Goal: Task Accomplishment & Management: Use online tool/utility

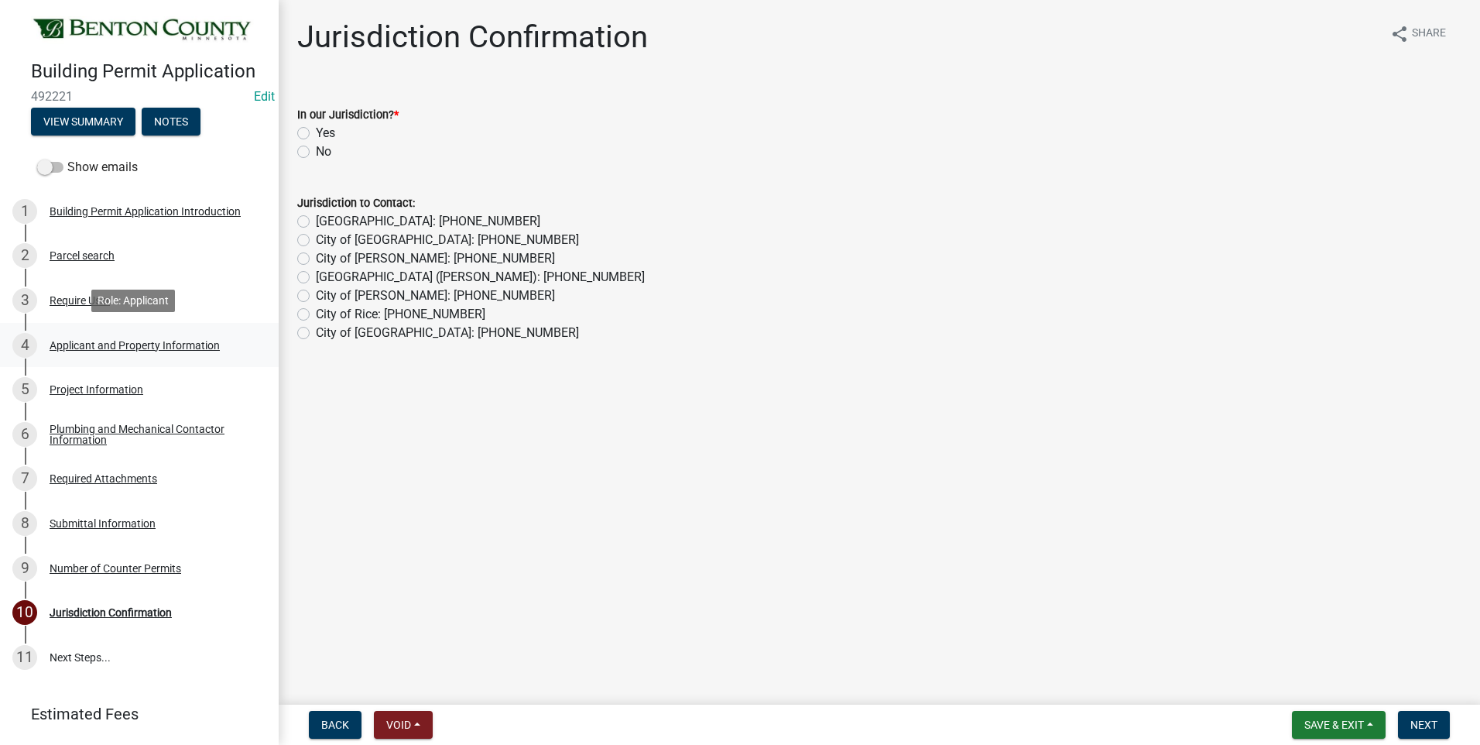
click at [162, 342] on div "Applicant and Property Information" at bounding box center [135, 345] width 170 height 11
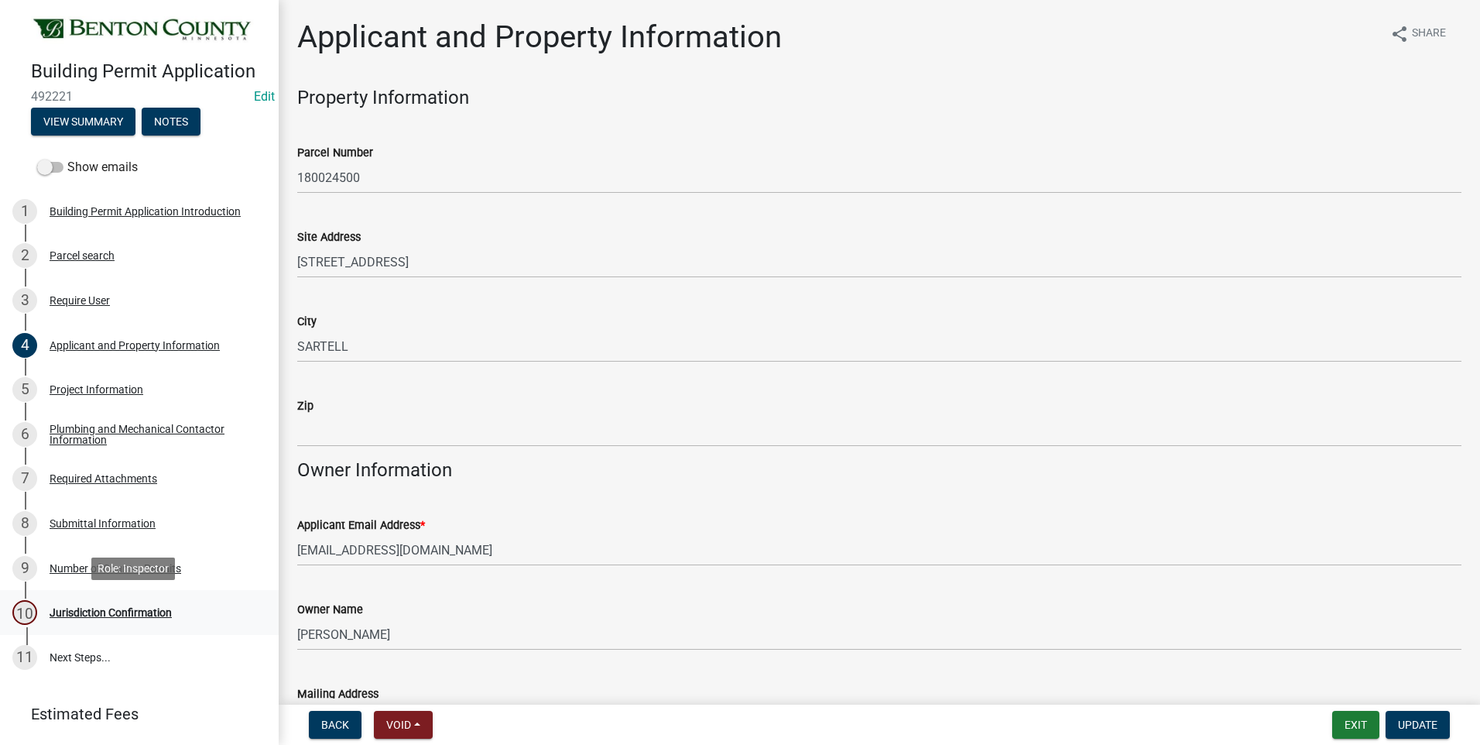
click at [129, 611] on div "Jurisdiction Confirmation" at bounding box center [111, 612] width 122 height 11
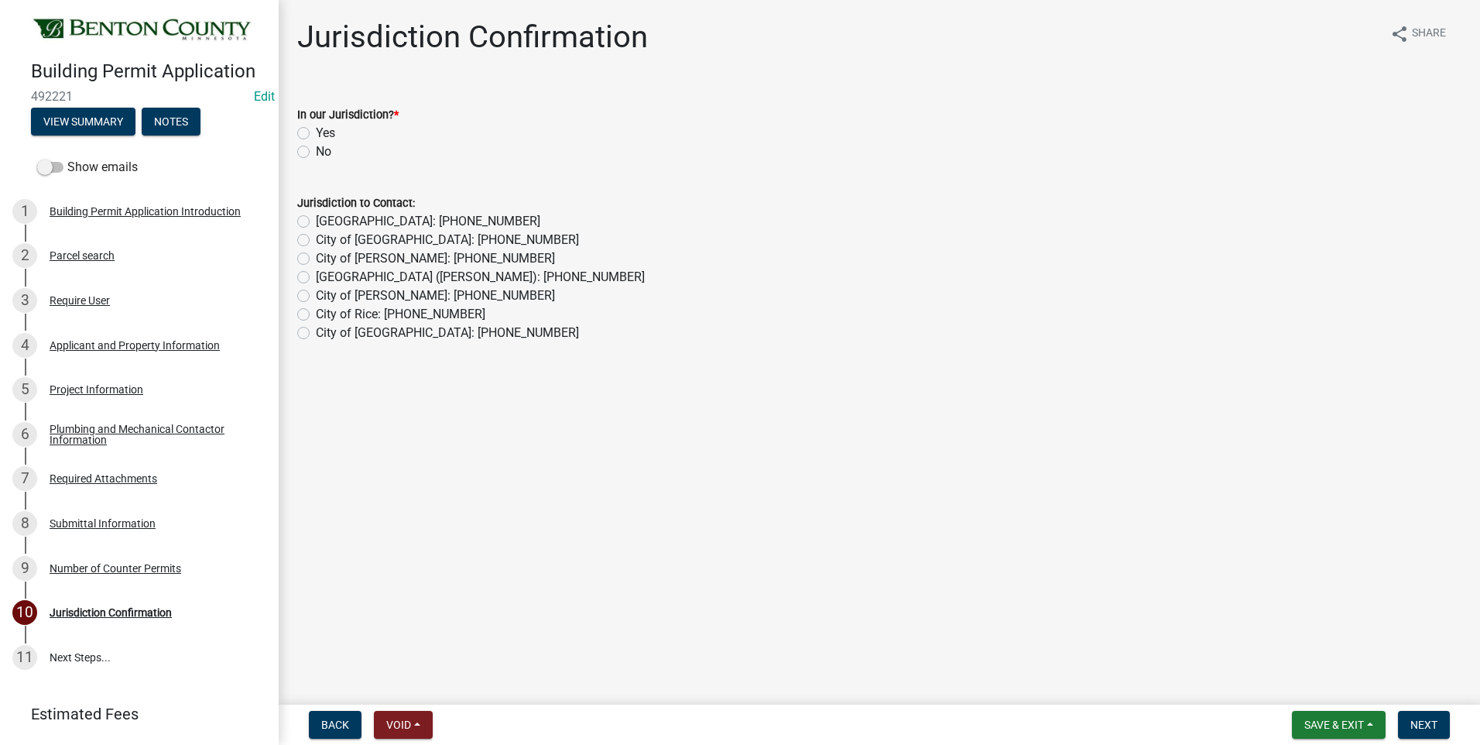
click at [316, 153] on label "No" at bounding box center [323, 151] width 15 height 19
click at [316, 153] on input "No" at bounding box center [321, 147] width 10 height 10
radio input "true"
click at [316, 334] on label "City of [GEOGRAPHIC_DATA]: [PHONE_NUMBER]" at bounding box center [447, 333] width 263 height 19
click at [316, 334] on input "City of [GEOGRAPHIC_DATA]: [PHONE_NUMBER]" at bounding box center [321, 329] width 10 height 10
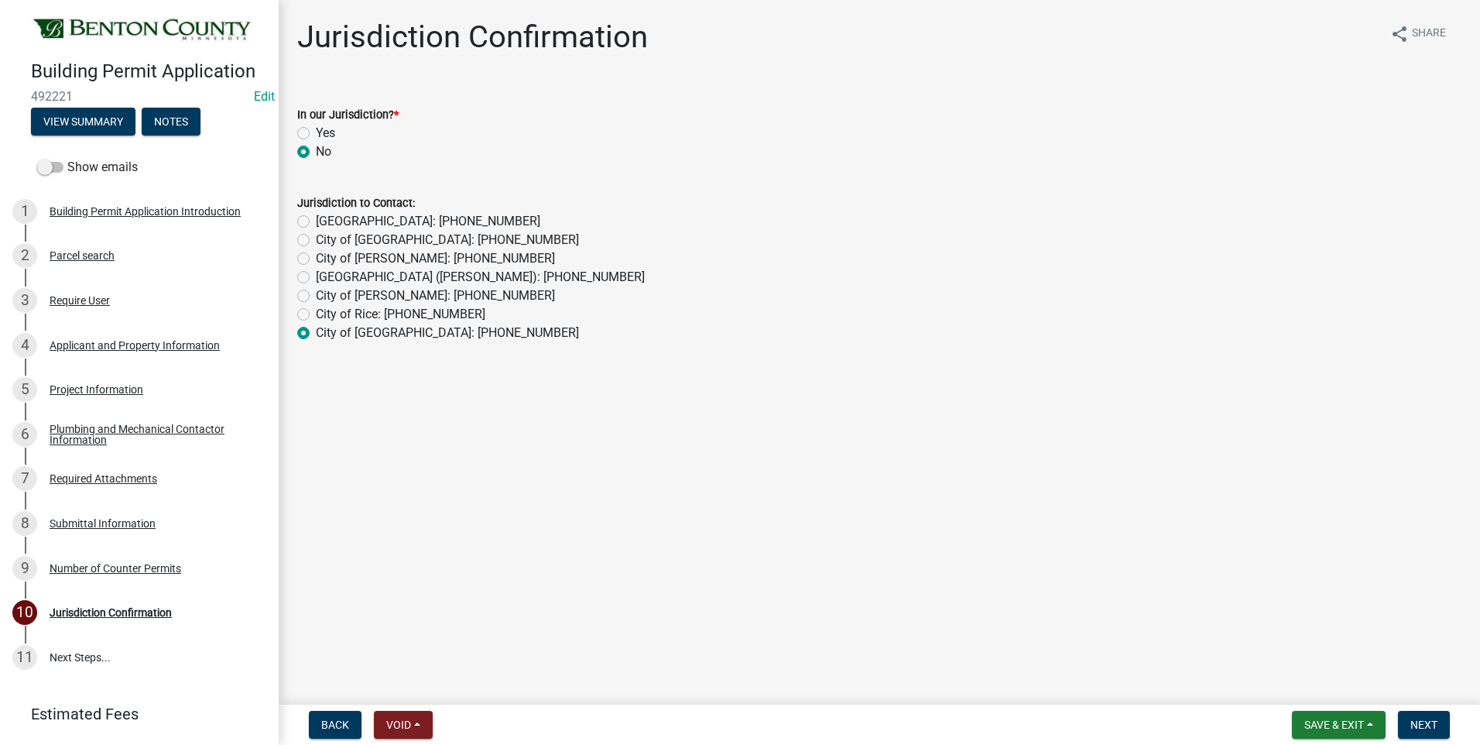
radio input "true"
click at [1421, 722] on span "Next" at bounding box center [1424, 724] width 27 height 12
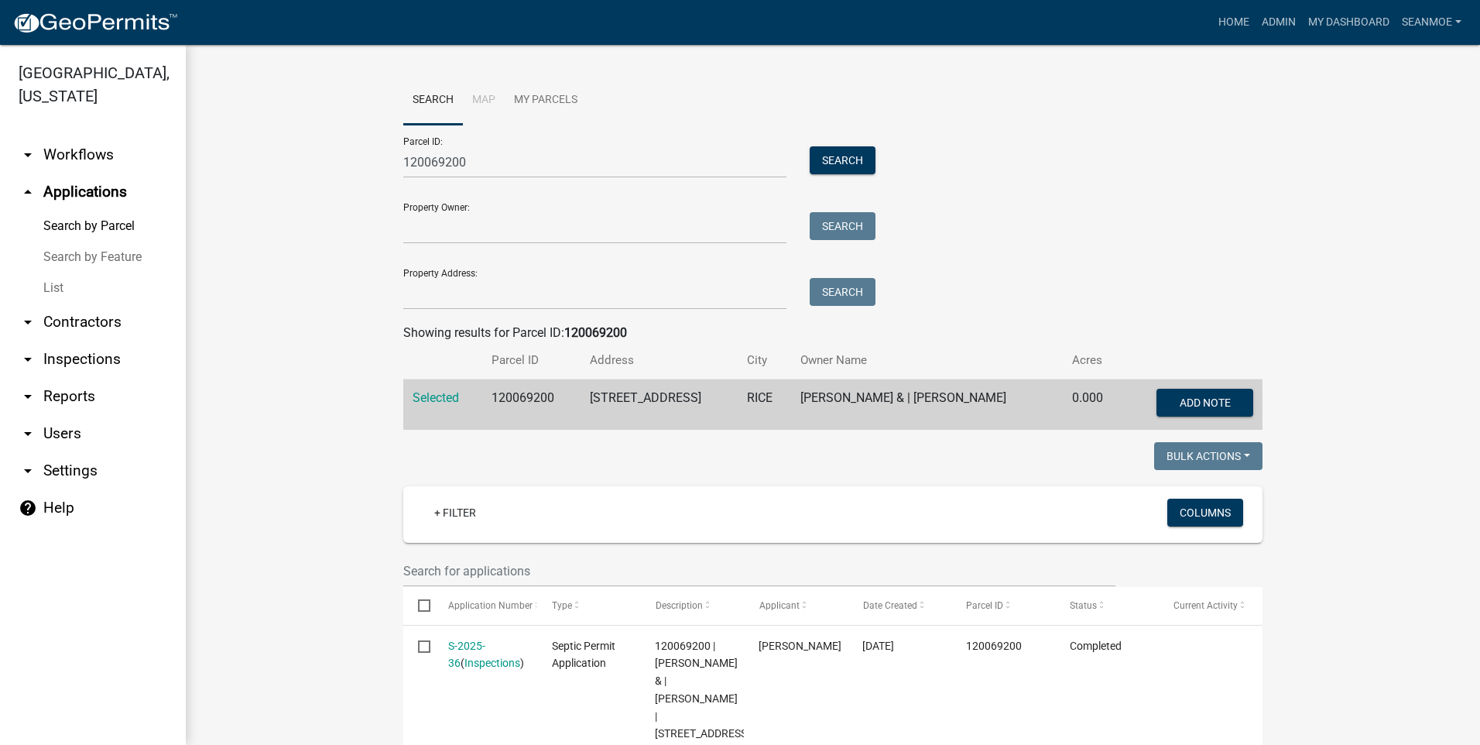
scroll to position [120, 0]
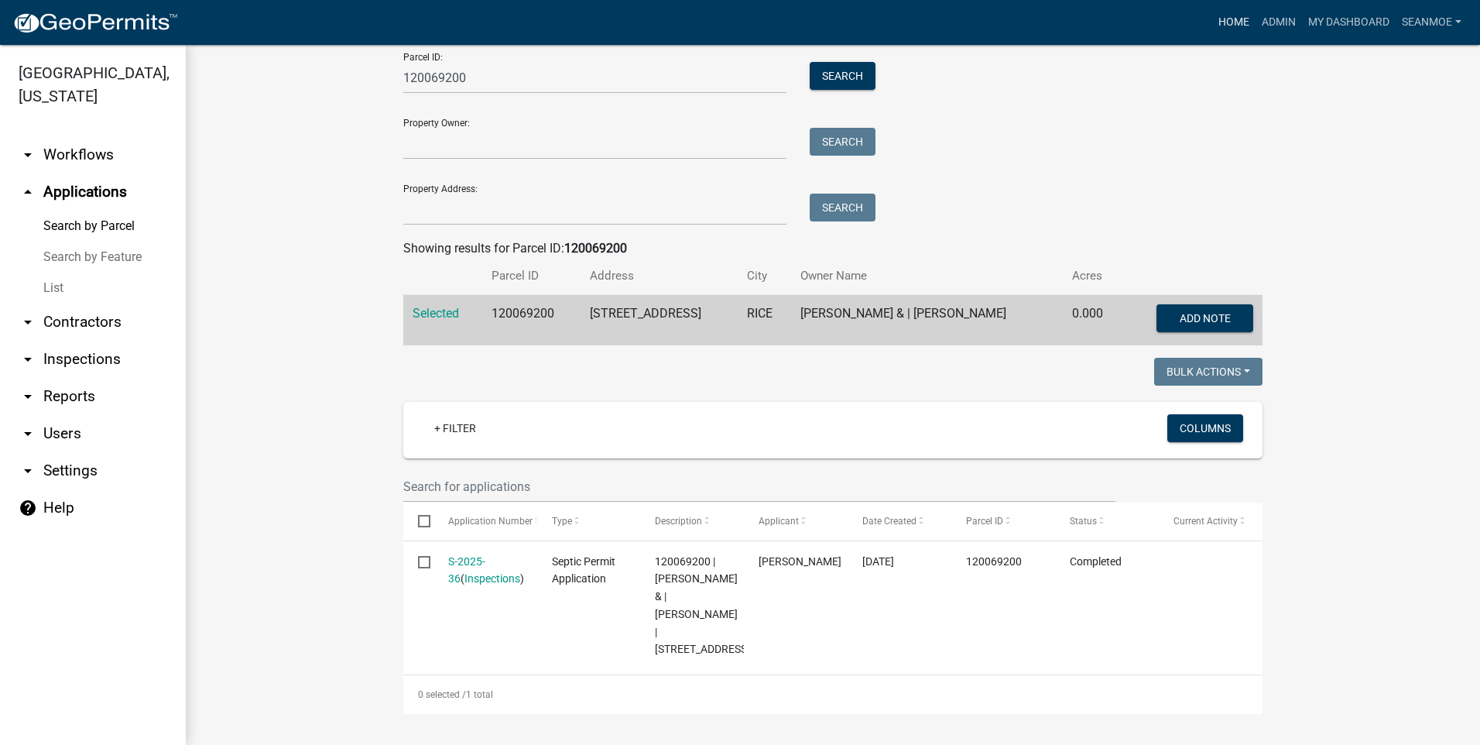
click at [1231, 19] on link "Home" at bounding box center [1233, 22] width 43 height 29
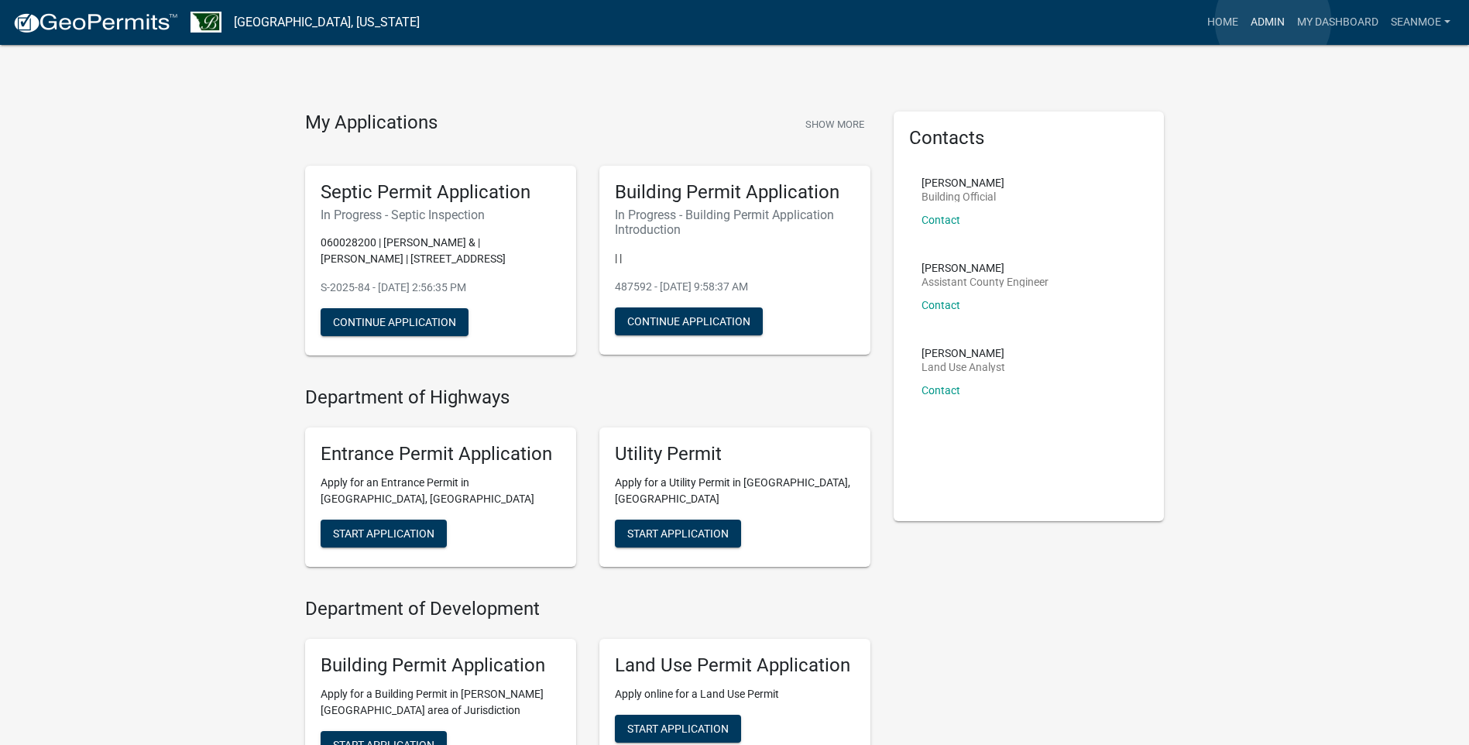
click at [1273, 21] on link "Admin" at bounding box center [1267, 22] width 46 height 29
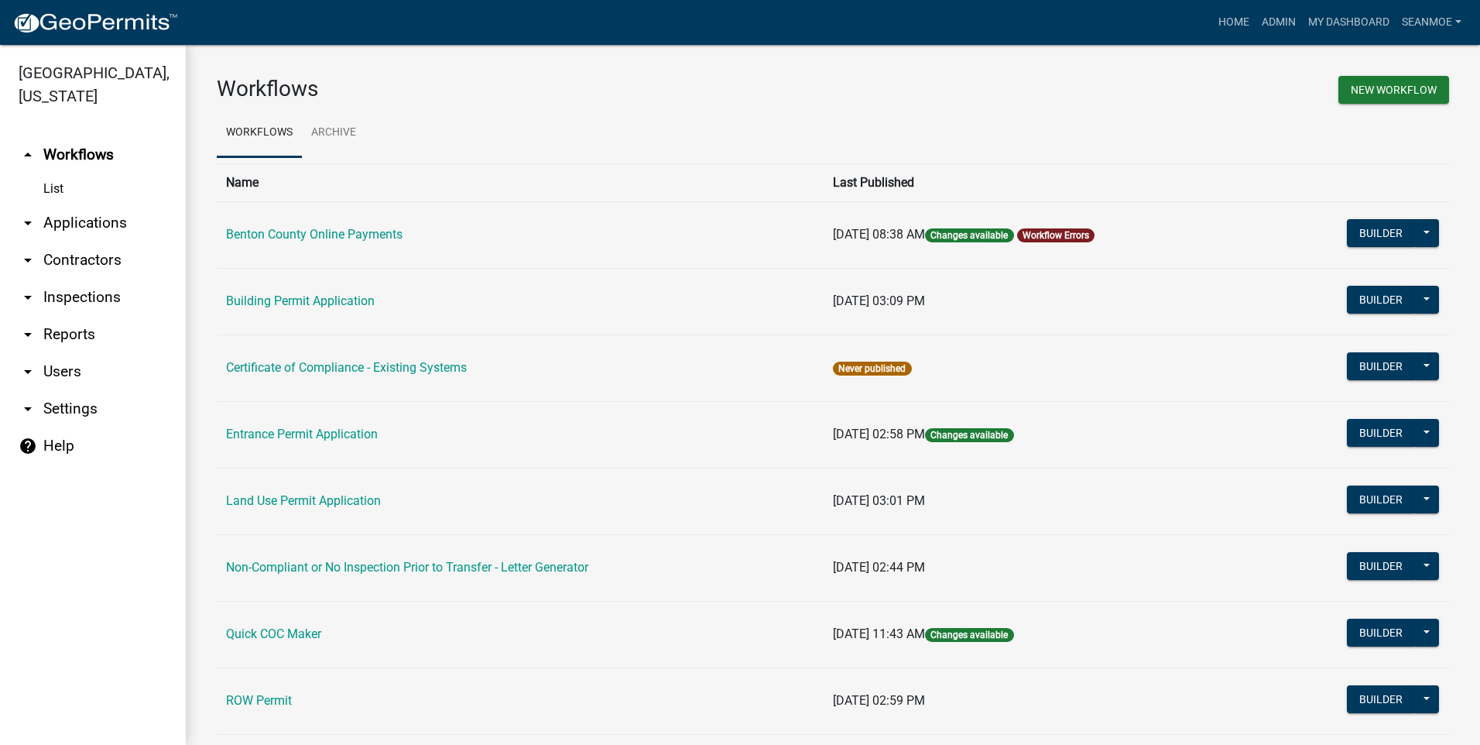
click at [74, 223] on link "arrow_drop_down Applications" at bounding box center [93, 222] width 186 height 37
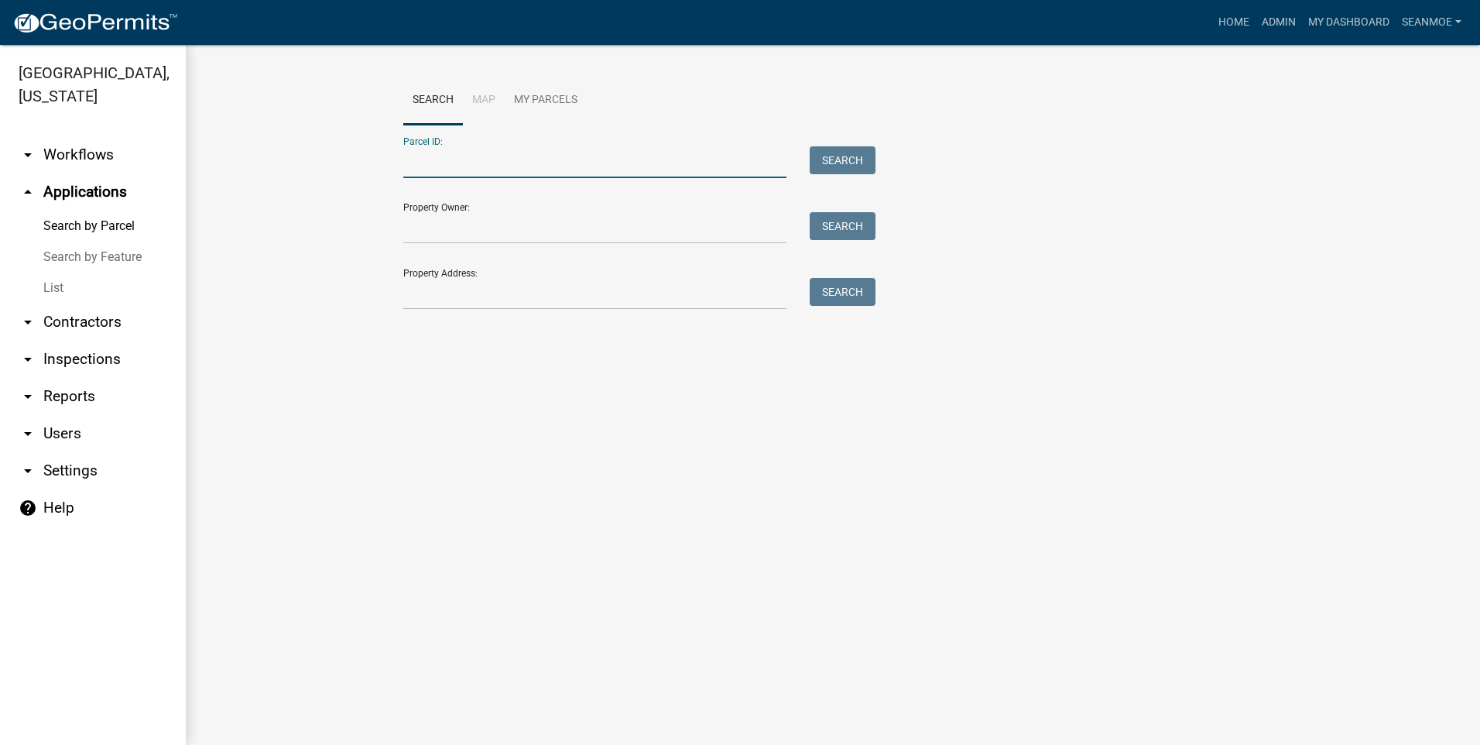
click at [447, 166] on input "Parcel ID:" at bounding box center [594, 162] width 383 height 32
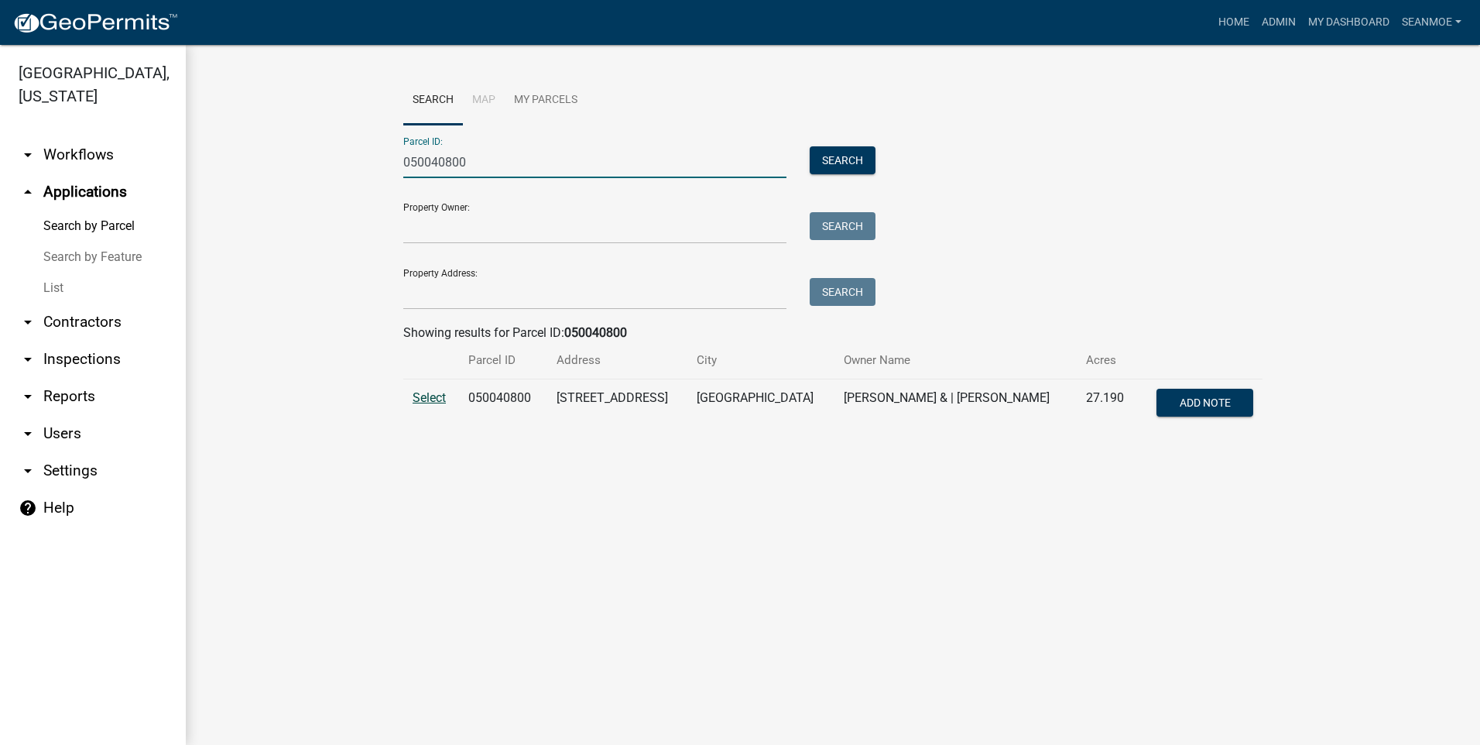
type input "050040800"
click at [437, 401] on span "Select" at bounding box center [429, 397] width 33 height 15
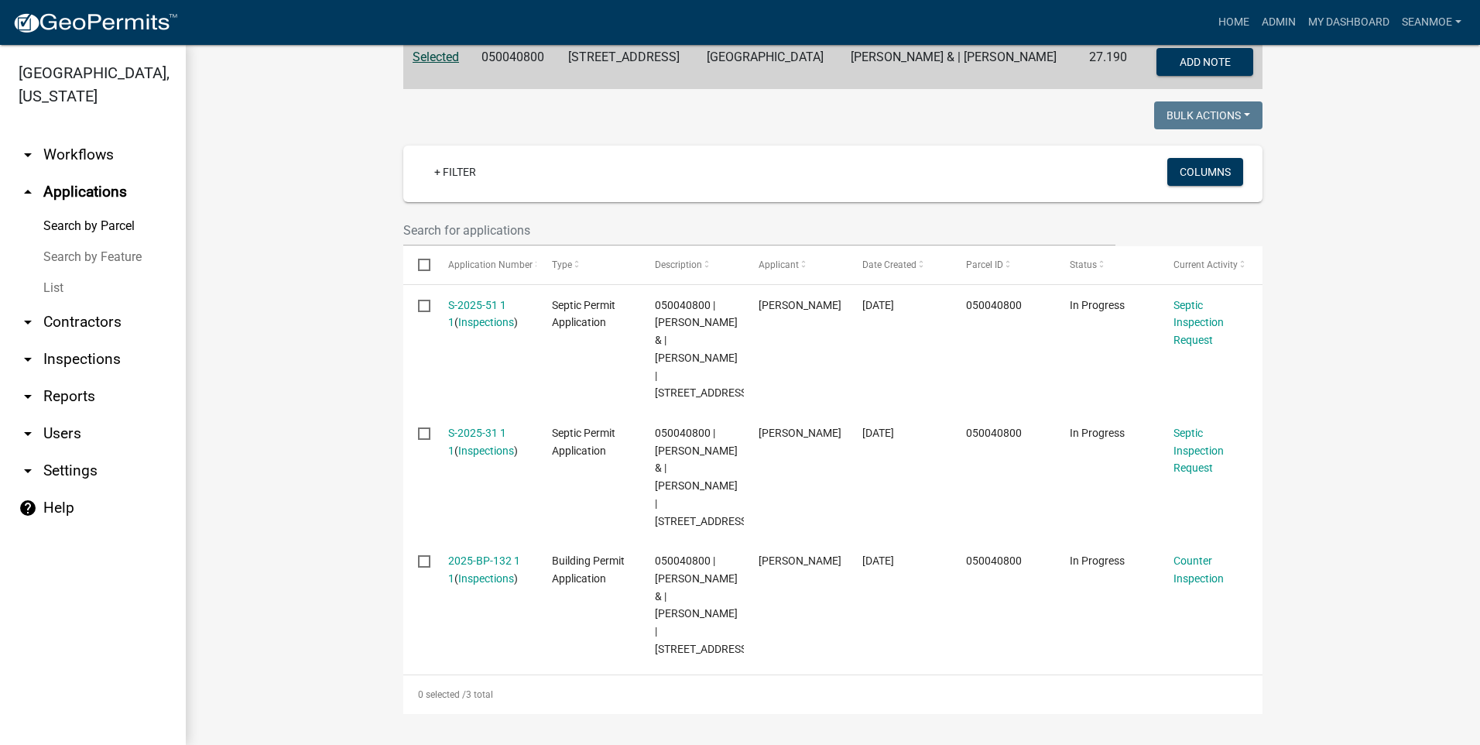
scroll to position [464, 0]
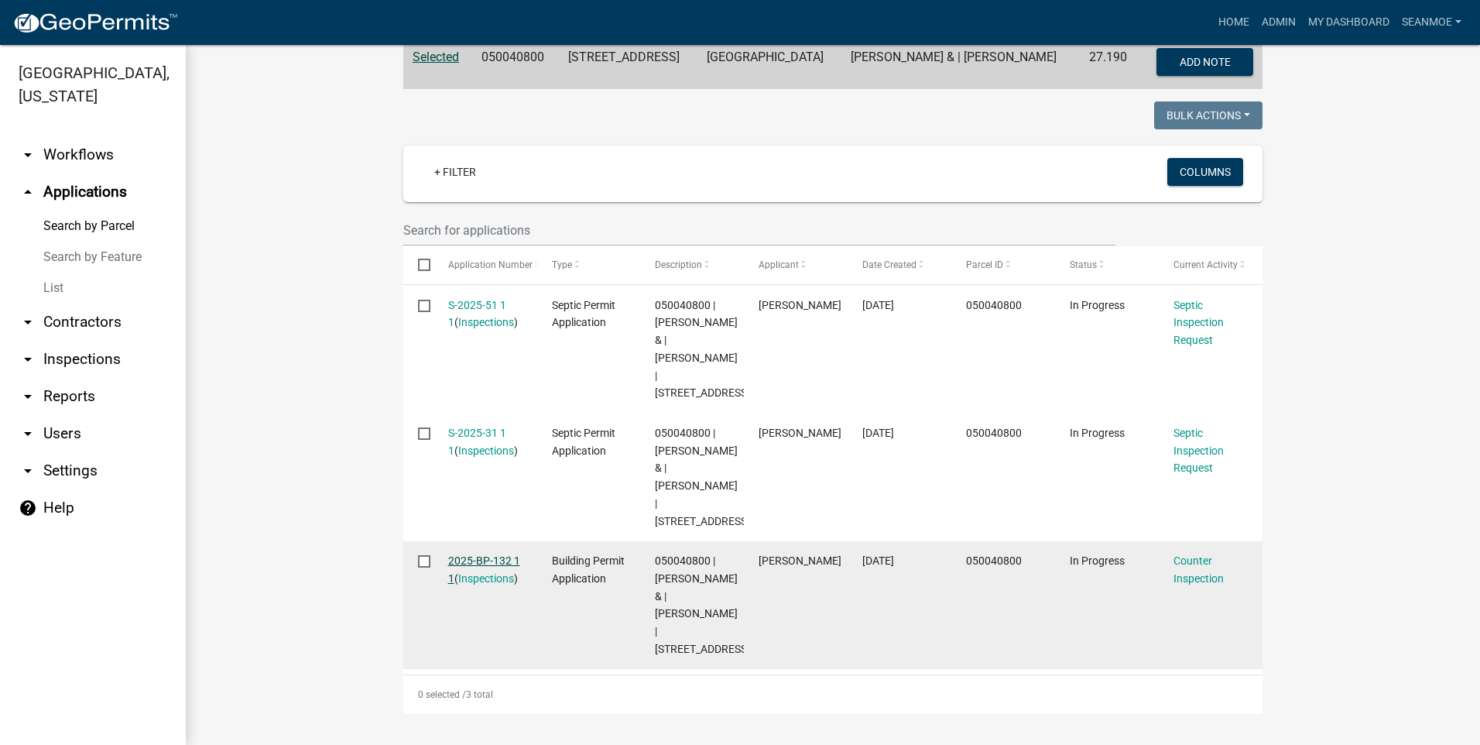
click at [482, 554] on link "2025-BP-132 1 1" at bounding box center [484, 569] width 72 height 30
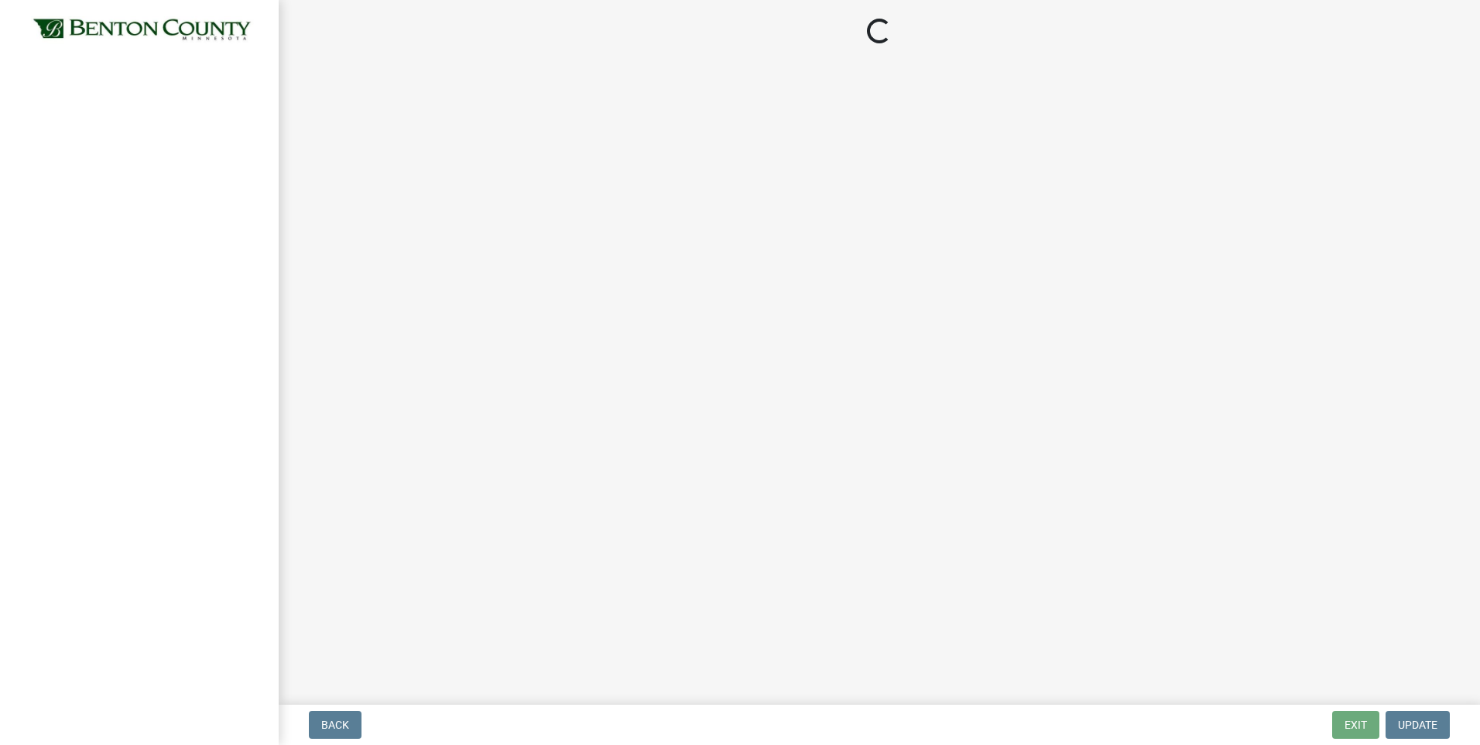
select select "17bfa135-5610-45df-8ce7-87530b7d86d4"
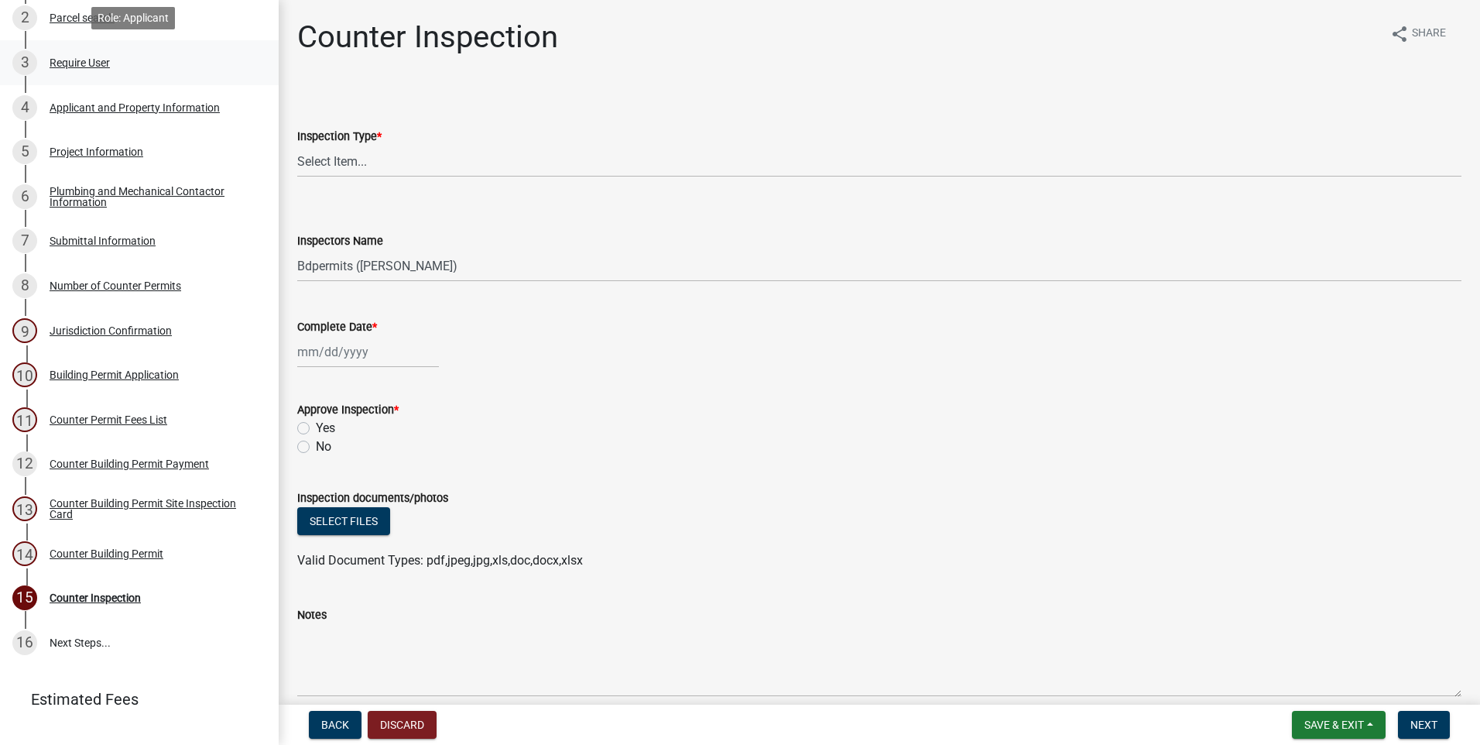
scroll to position [266, 0]
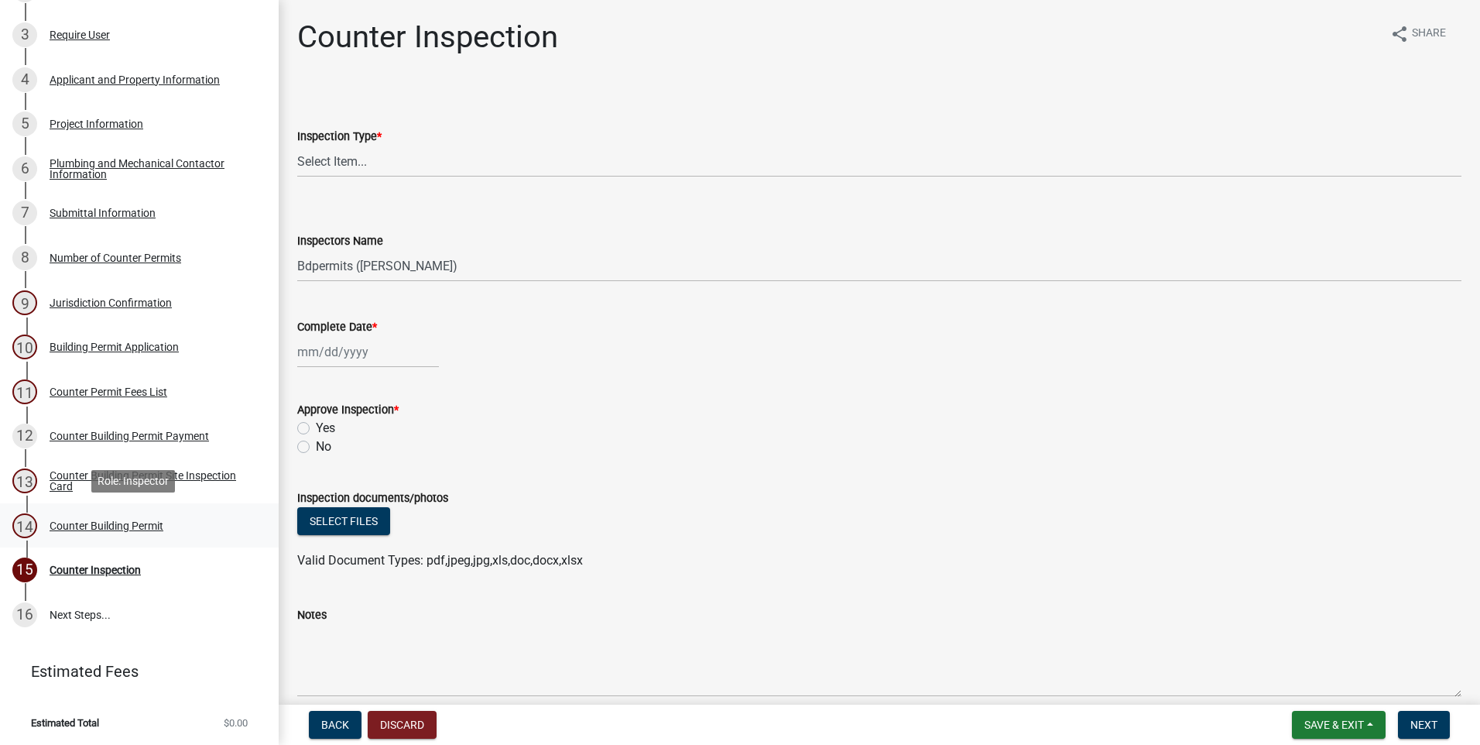
click at [115, 525] on div "Counter Building Permit" at bounding box center [107, 525] width 114 height 11
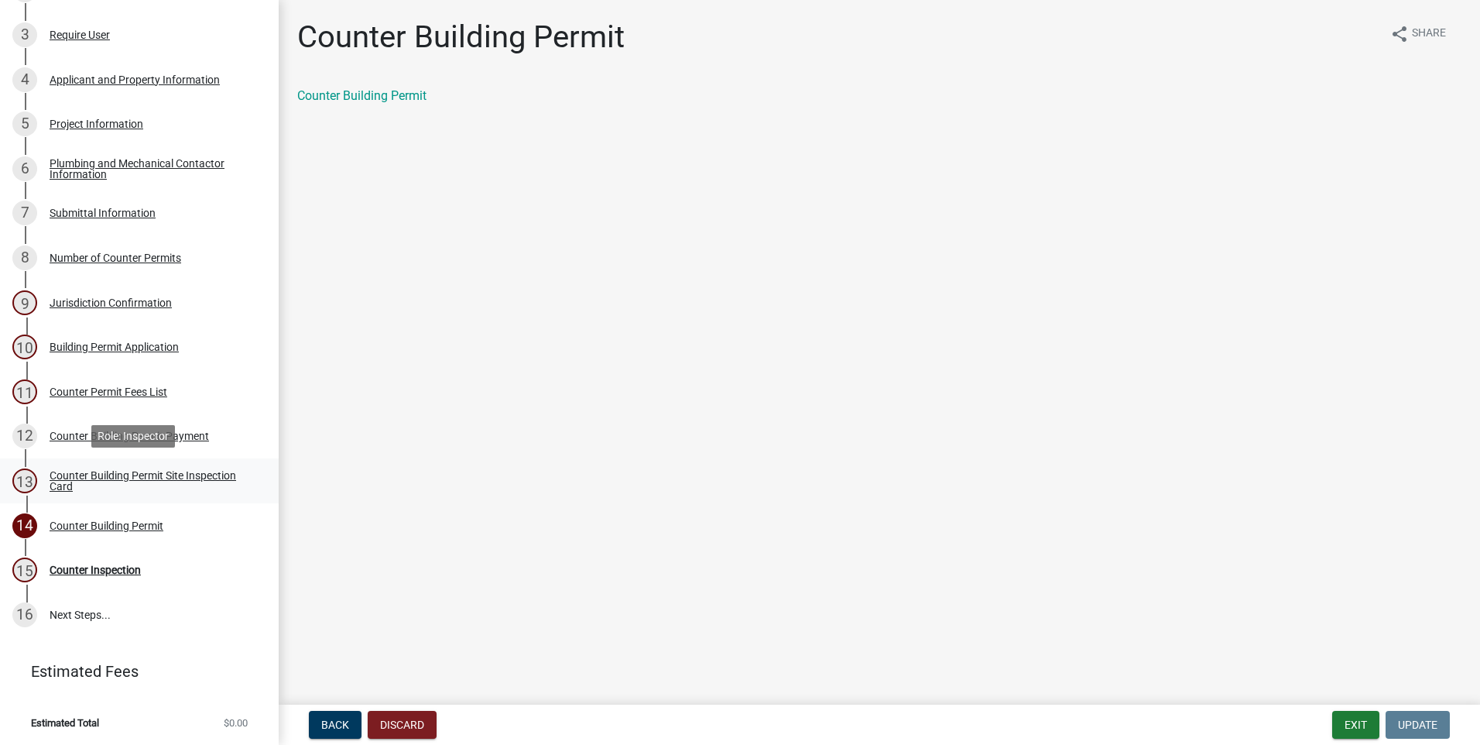
click at [122, 472] on div "Counter Building Permit Site Inspection Card" at bounding box center [152, 481] width 204 height 22
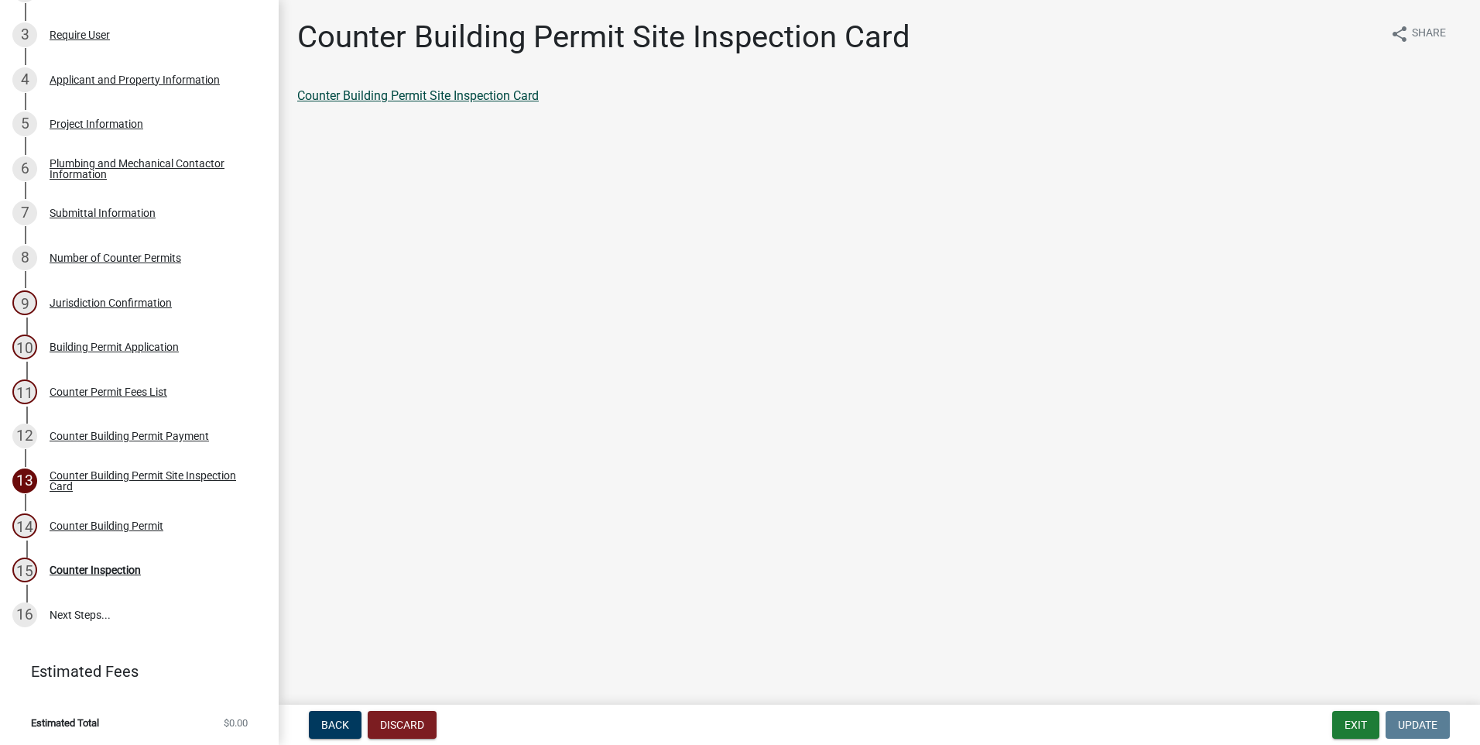
click at [492, 96] on link "Counter Building Permit Site Inspection Card" at bounding box center [418, 95] width 242 height 15
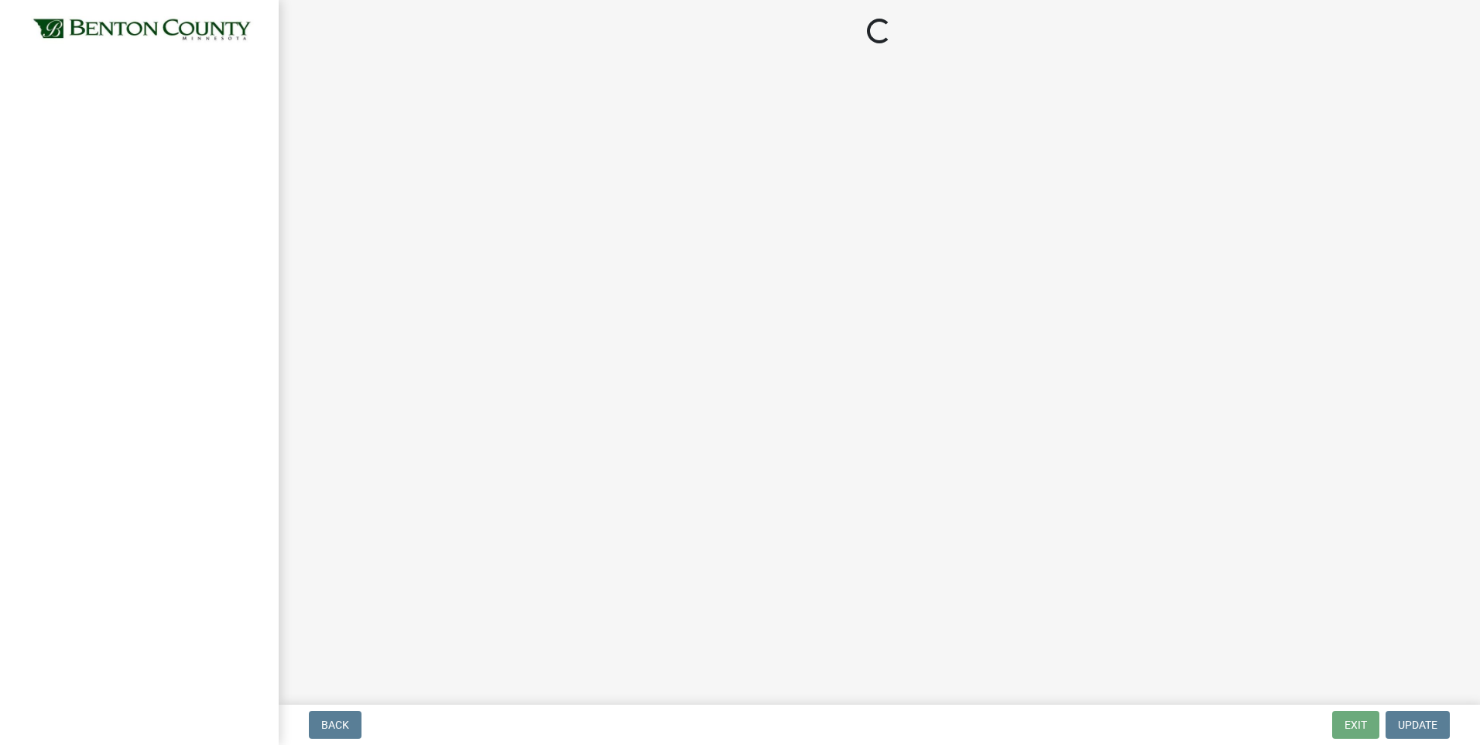
select select "17bfa135-5610-45df-8ce7-87530b7d86d4"
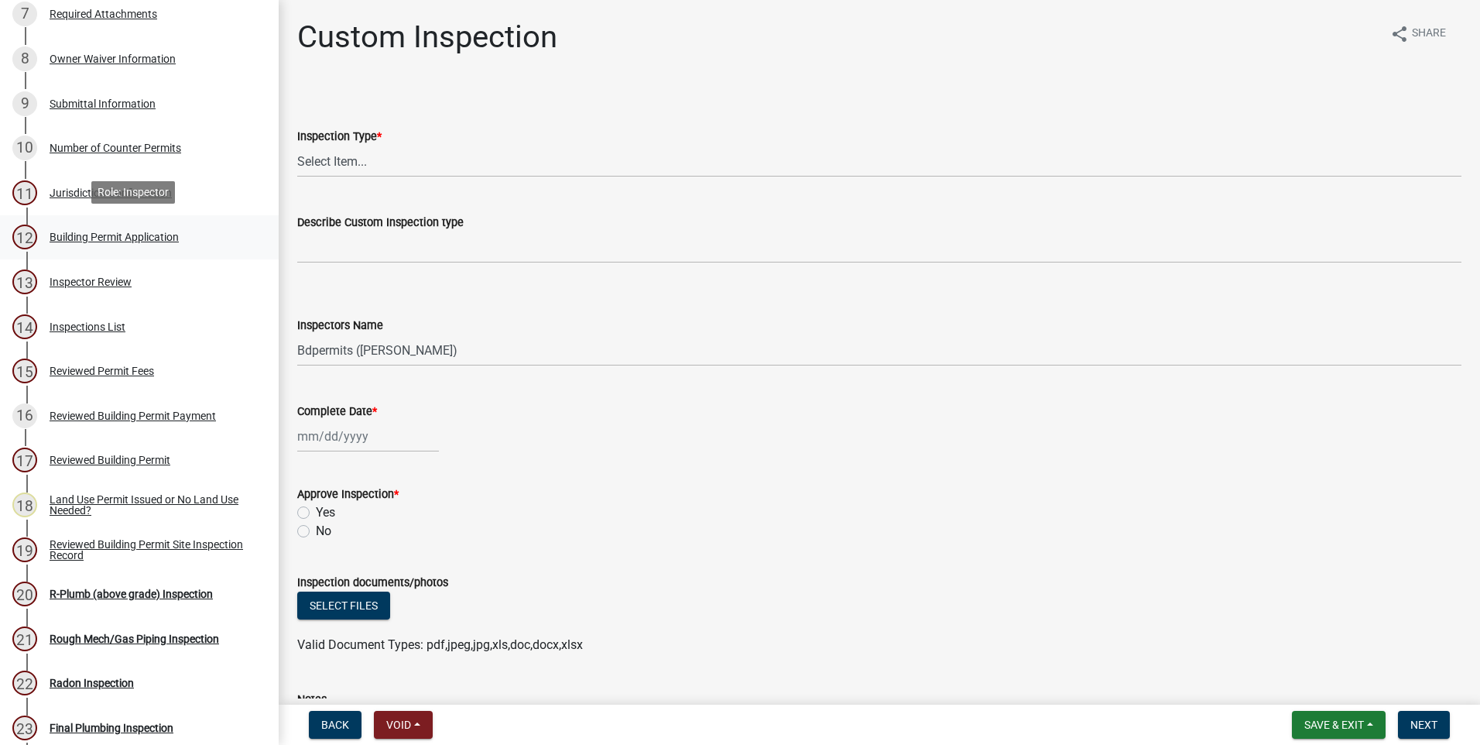
scroll to position [619, 0]
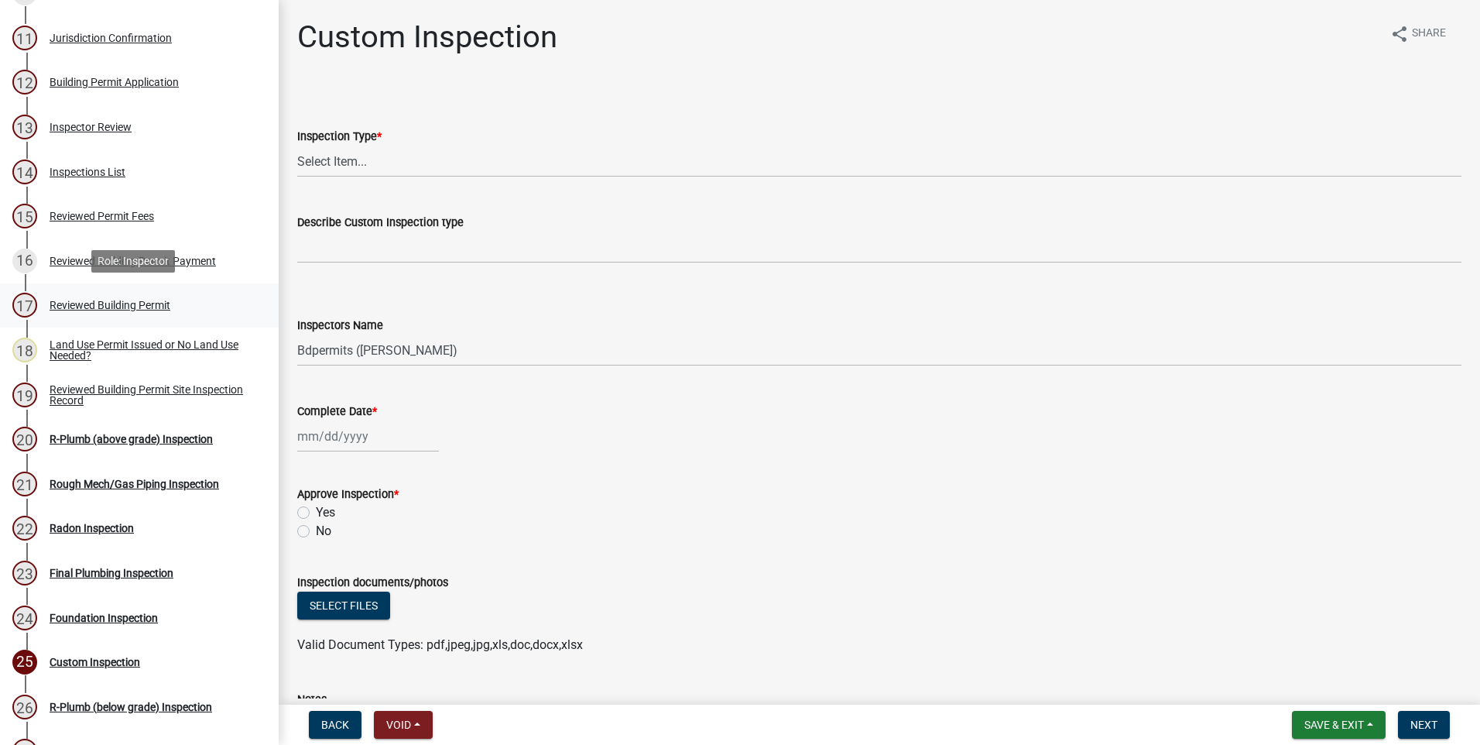
click at [133, 300] on div "Reviewed Building Permit" at bounding box center [110, 305] width 121 height 11
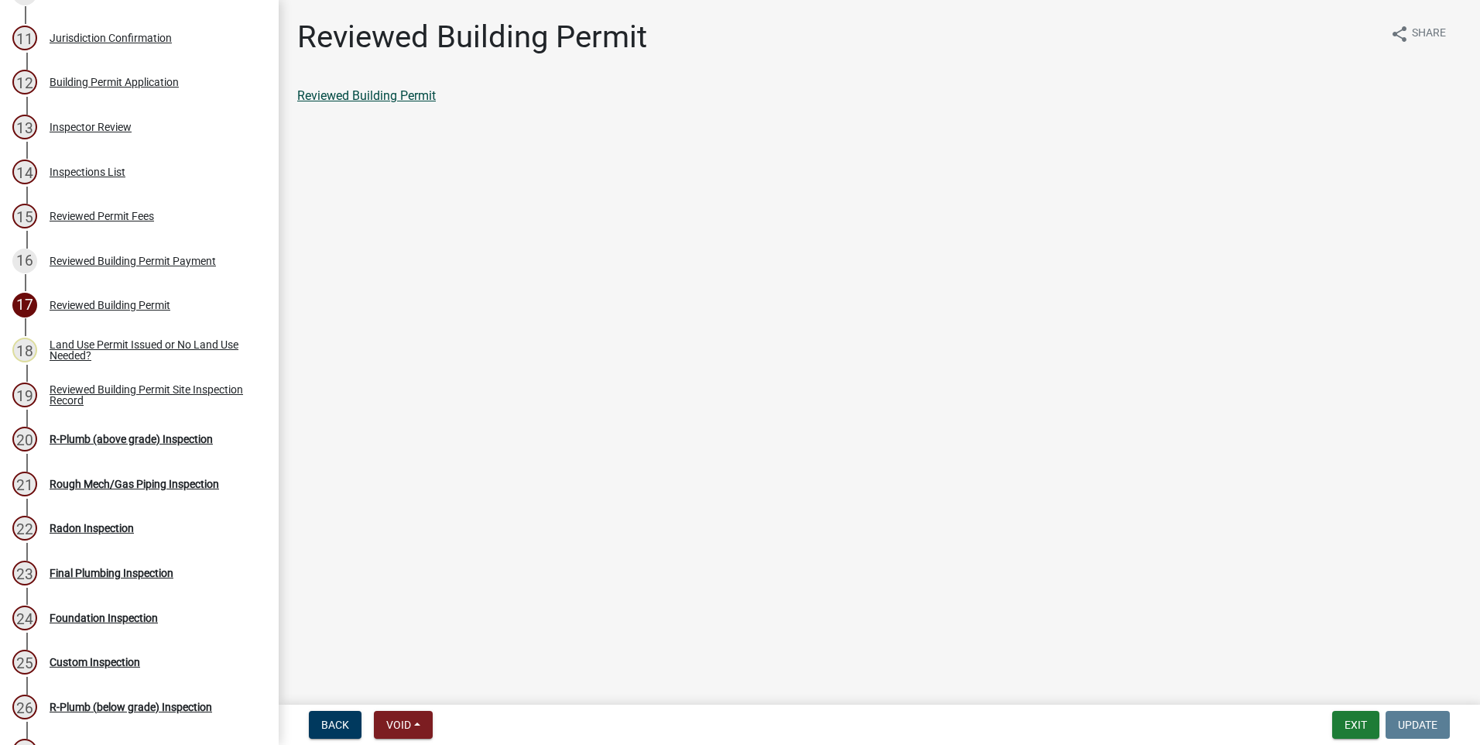
click at [372, 99] on link "Reviewed Building Permit" at bounding box center [366, 95] width 139 height 15
